Goal: Complete application form

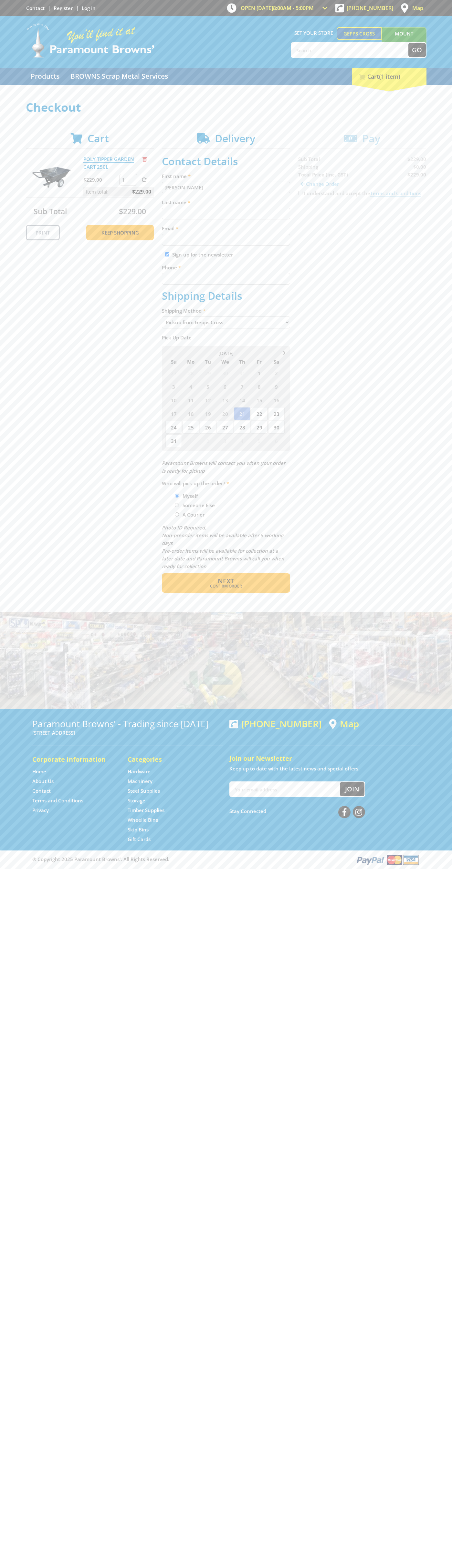
type input "[PERSON_NAME]"
type input "[EMAIL_ADDRESS][DOMAIN_NAME]"
type input "0293744000"
click at [226, 581] on span "Next" at bounding box center [226, 581] width 16 height 9
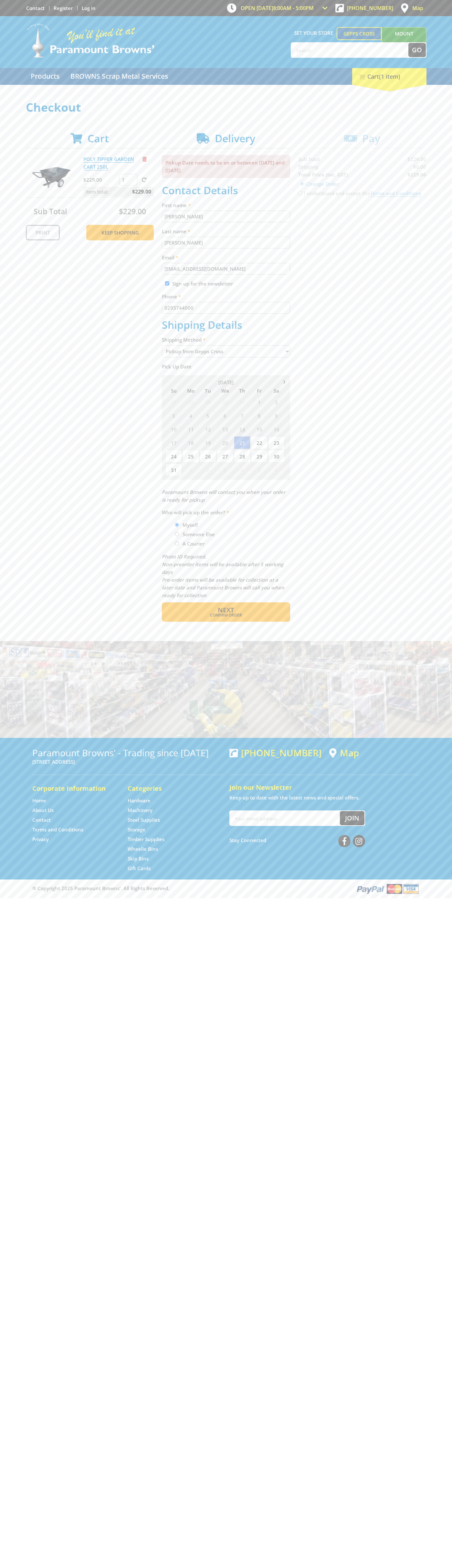
type input "[PERSON_NAME]"
click at [226, 616] on span "Confirm order" at bounding box center [226, 615] width 100 height 4
click at [226, 611] on span "Next" at bounding box center [226, 610] width 16 height 9
